Goal: Task Accomplishment & Management: Manage account settings

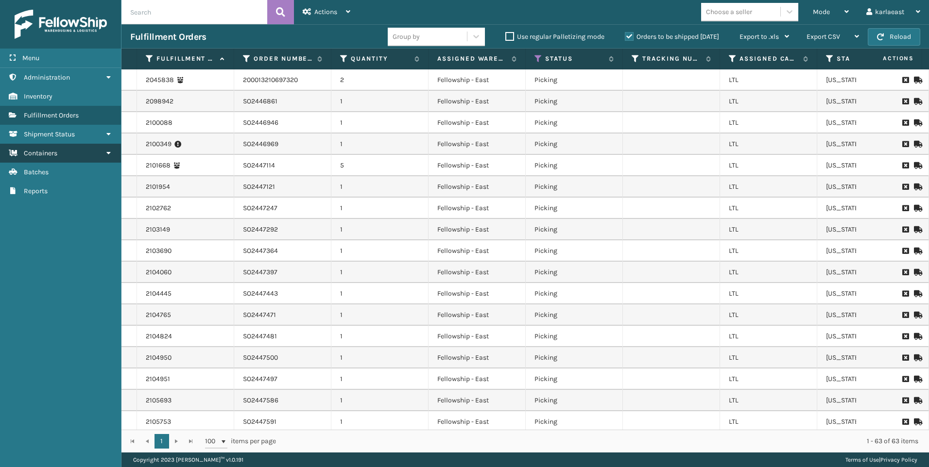
click at [78, 156] on link "Containers" at bounding box center [60, 153] width 121 height 19
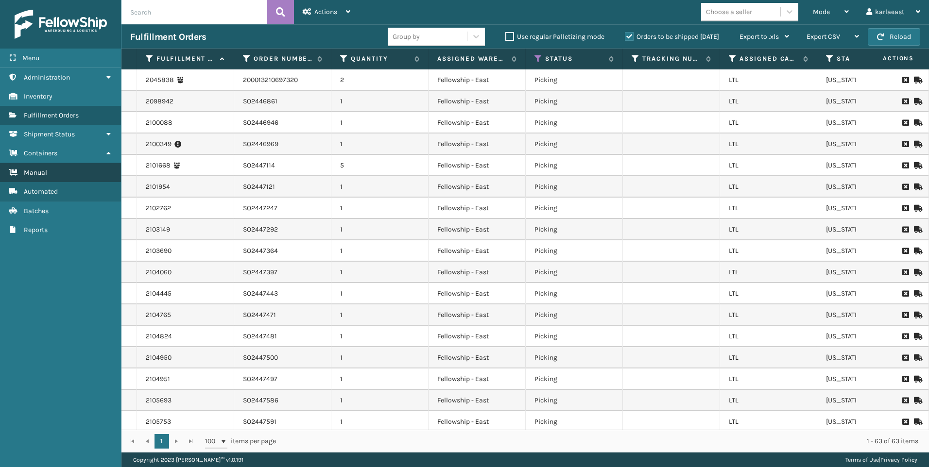
click at [78, 176] on link "Manual" at bounding box center [60, 172] width 121 height 19
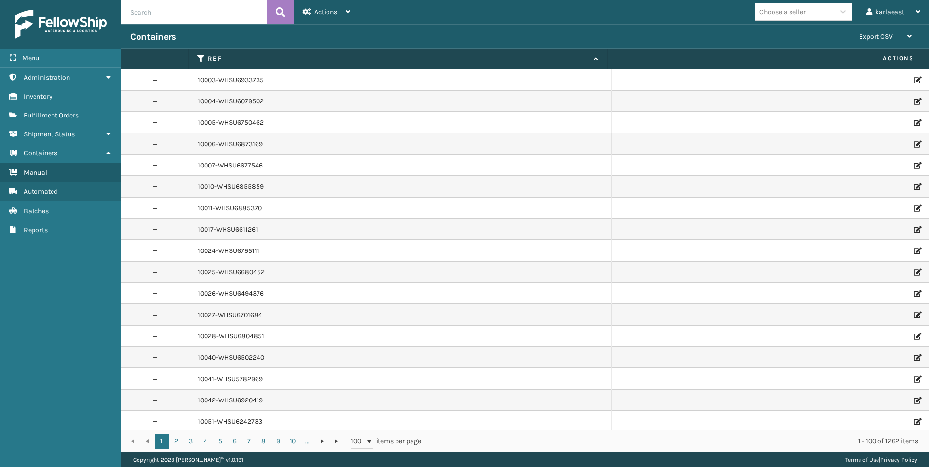
click at [200, 10] on input "text" at bounding box center [194, 12] width 146 height 24
paste input "PO50379"
type input "PO50379"
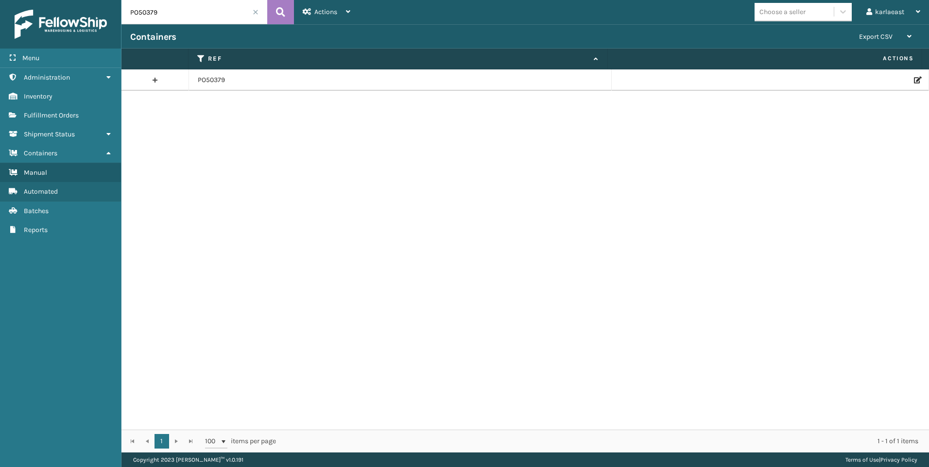
click at [914, 77] on icon at bounding box center [917, 80] width 6 height 7
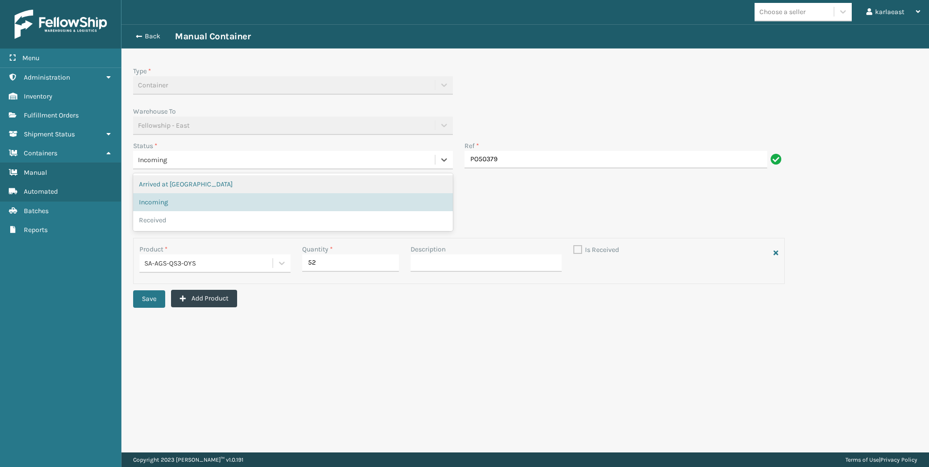
click at [186, 162] on div "Incoming" at bounding box center [284, 160] width 292 height 10
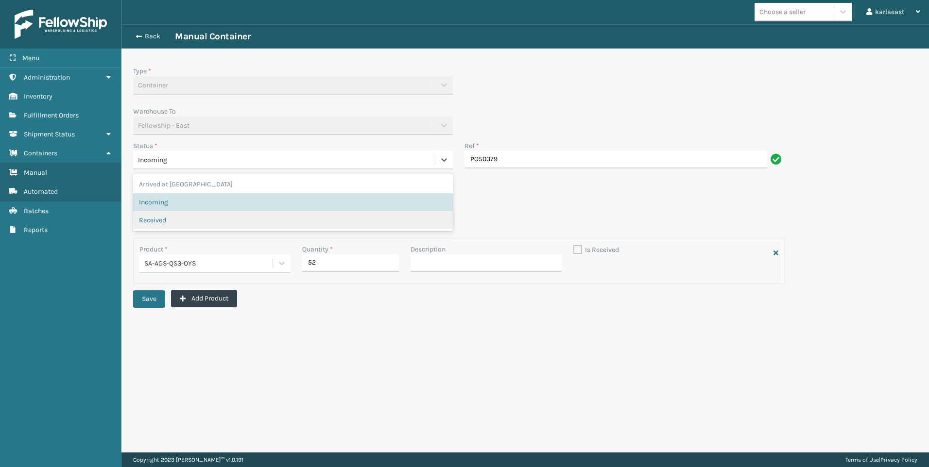
click at [157, 220] on span "Received" at bounding box center [152, 220] width 27 height 10
checkbox input "true"
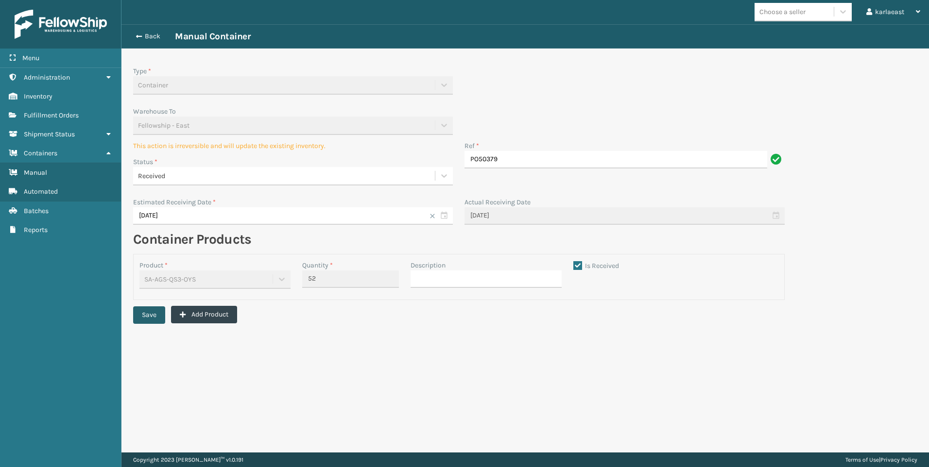
click at [159, 311] on button "Save" at bounding box center [149, 314] width 32 height 17
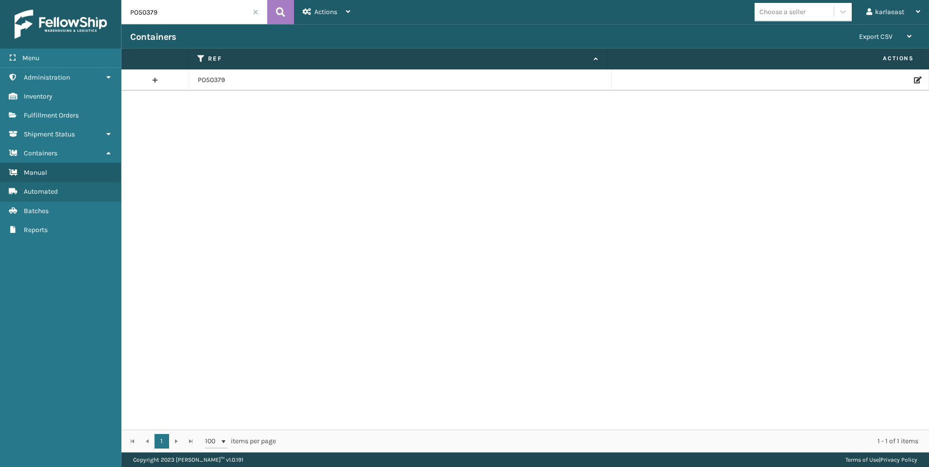
click at [904, 80] on div at bounding box center [769, 80] width 299 height 7
click at [914, 81] on icon at bounding box center [917, 80] width 6 height 7
